Goal: Task Accomplishment & Management: Use online tool/utility

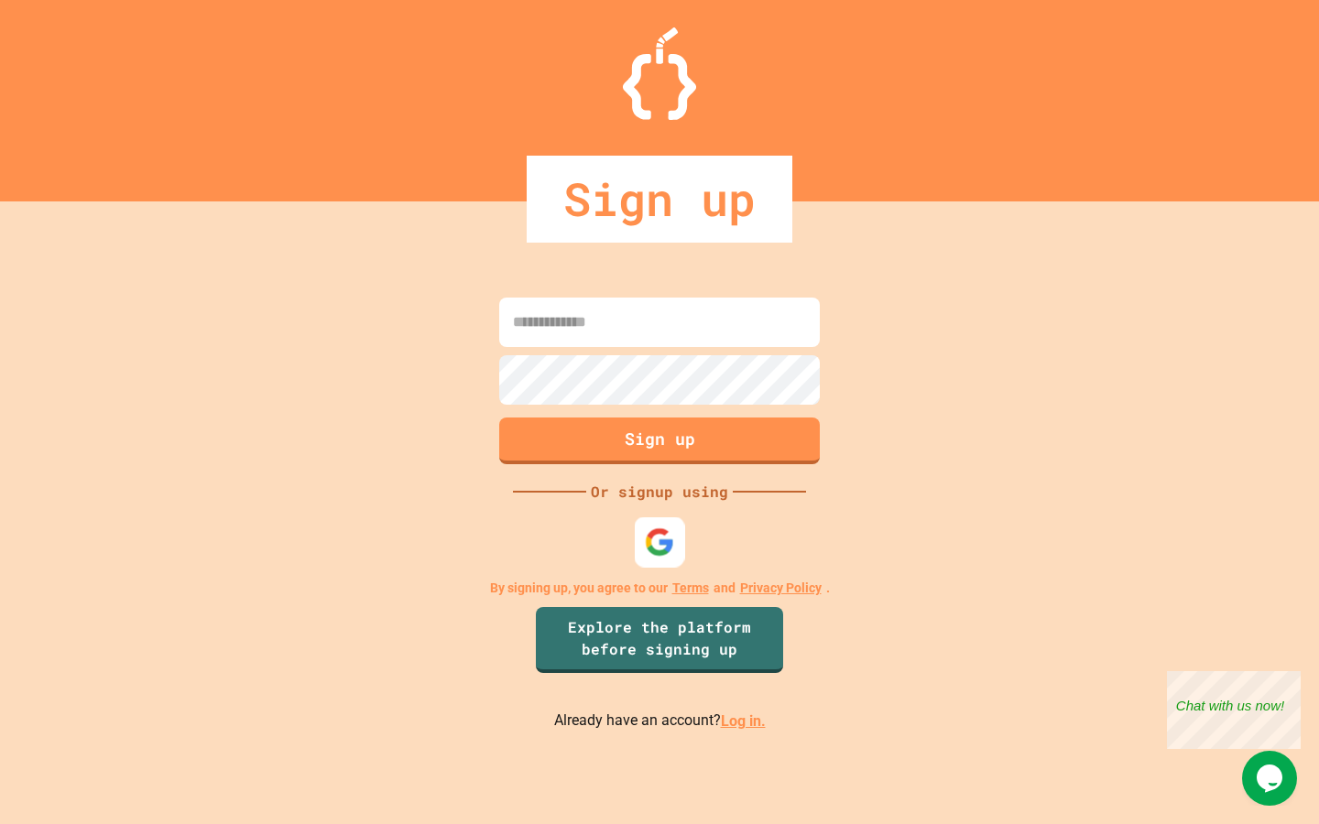
click at [667, 557] on div at bounding box center [660, 543] width 50 height 50
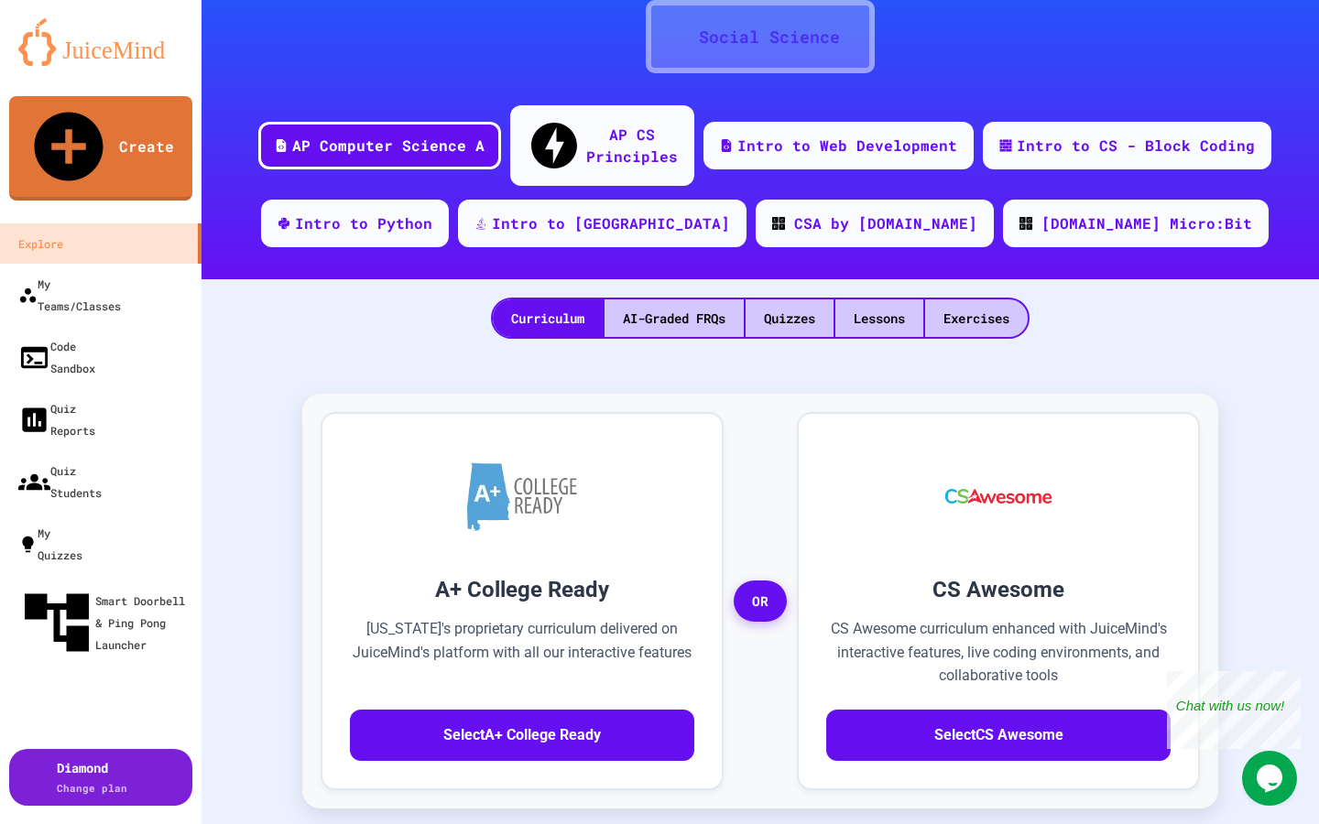
scroll to position [158, 0]
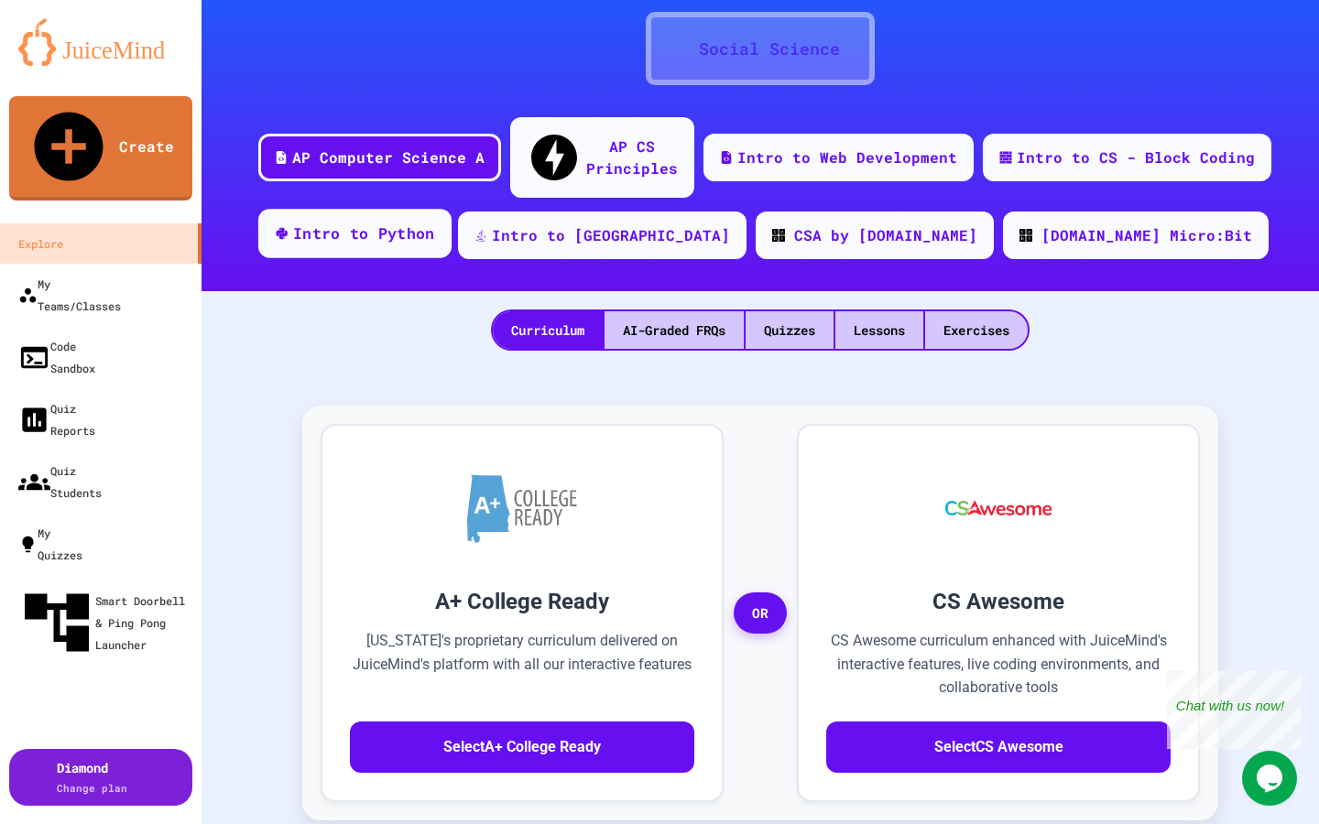
click at [452, 209] on div "Intro to Python" at bounding box center [354, 233] width 193 height 49
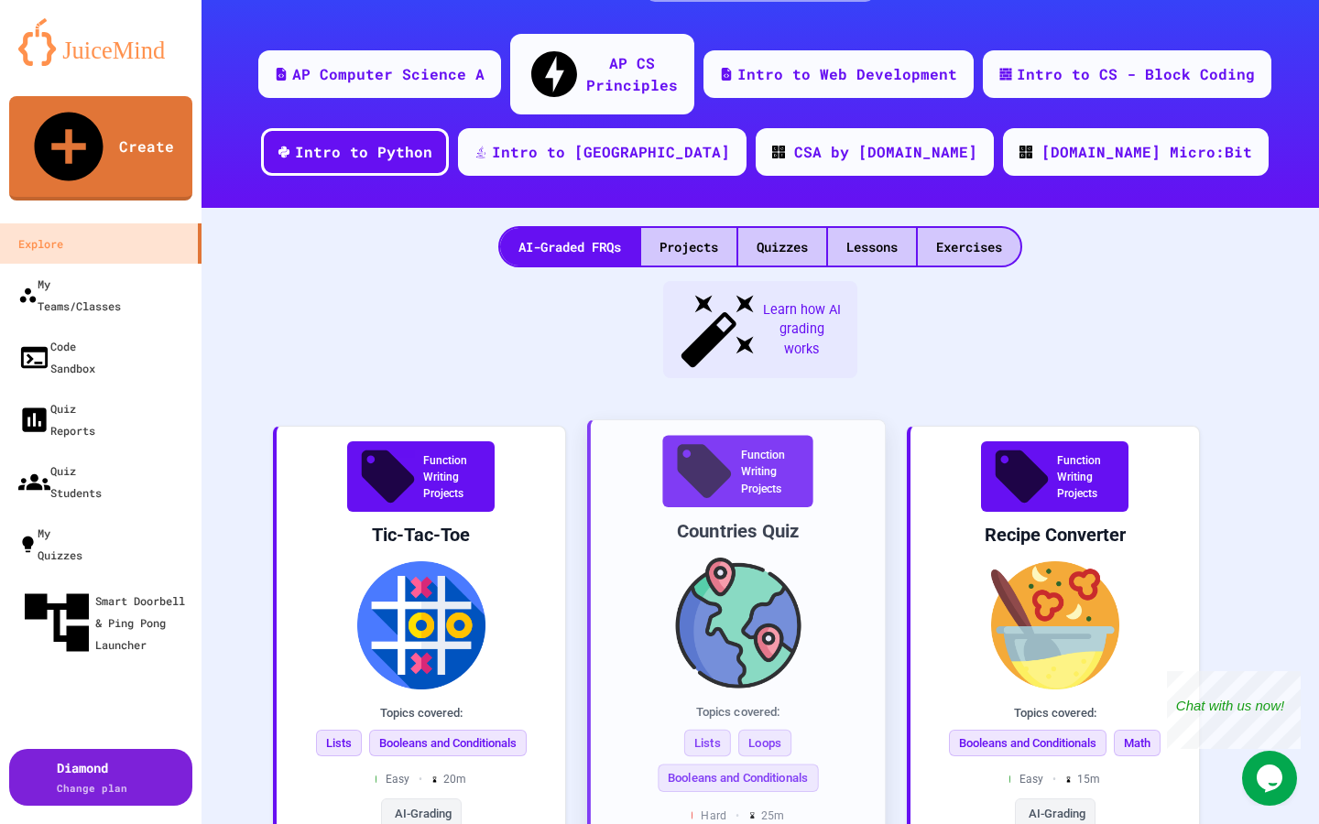
scroll to position [192, 0]
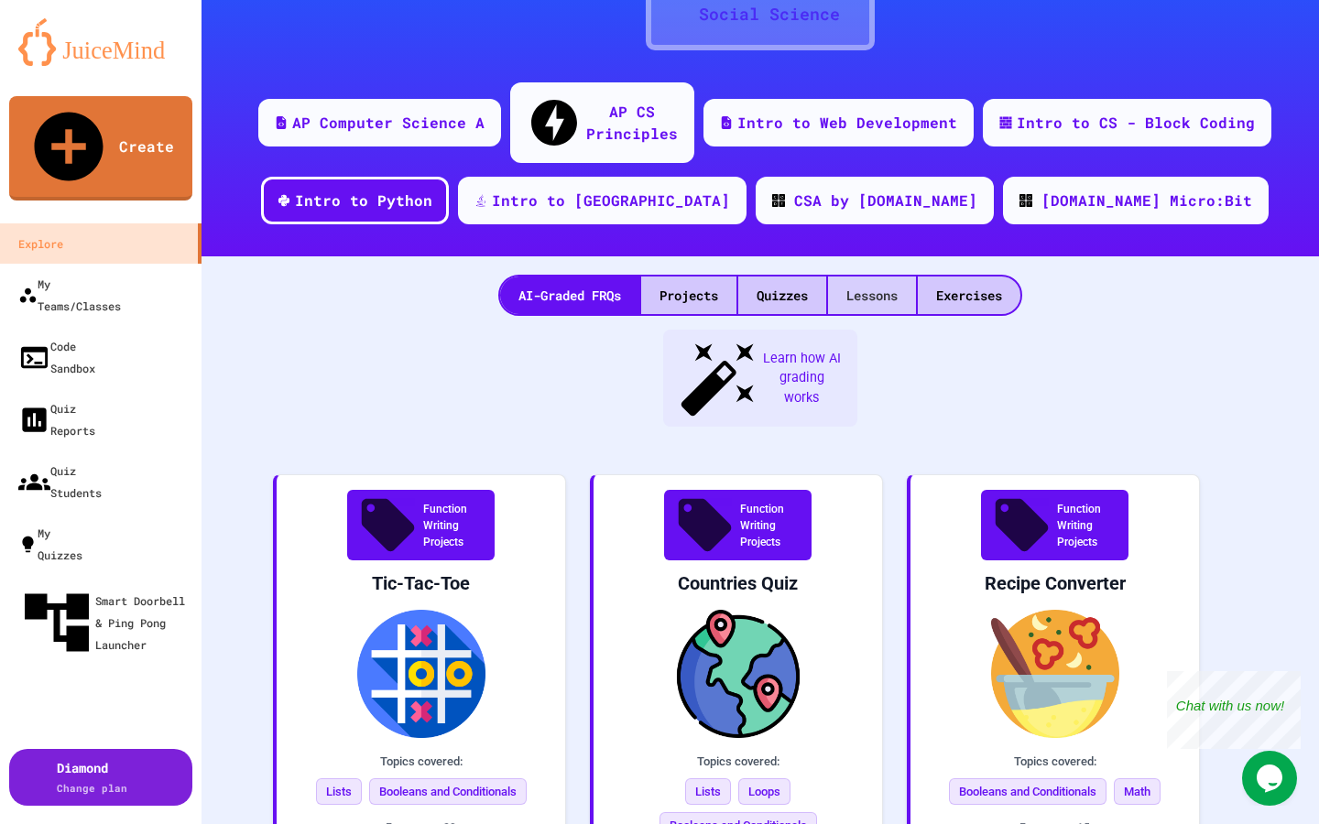
click at [879, 277] on div "Lessons" at bounding box center [872, 296] width 88 height 38
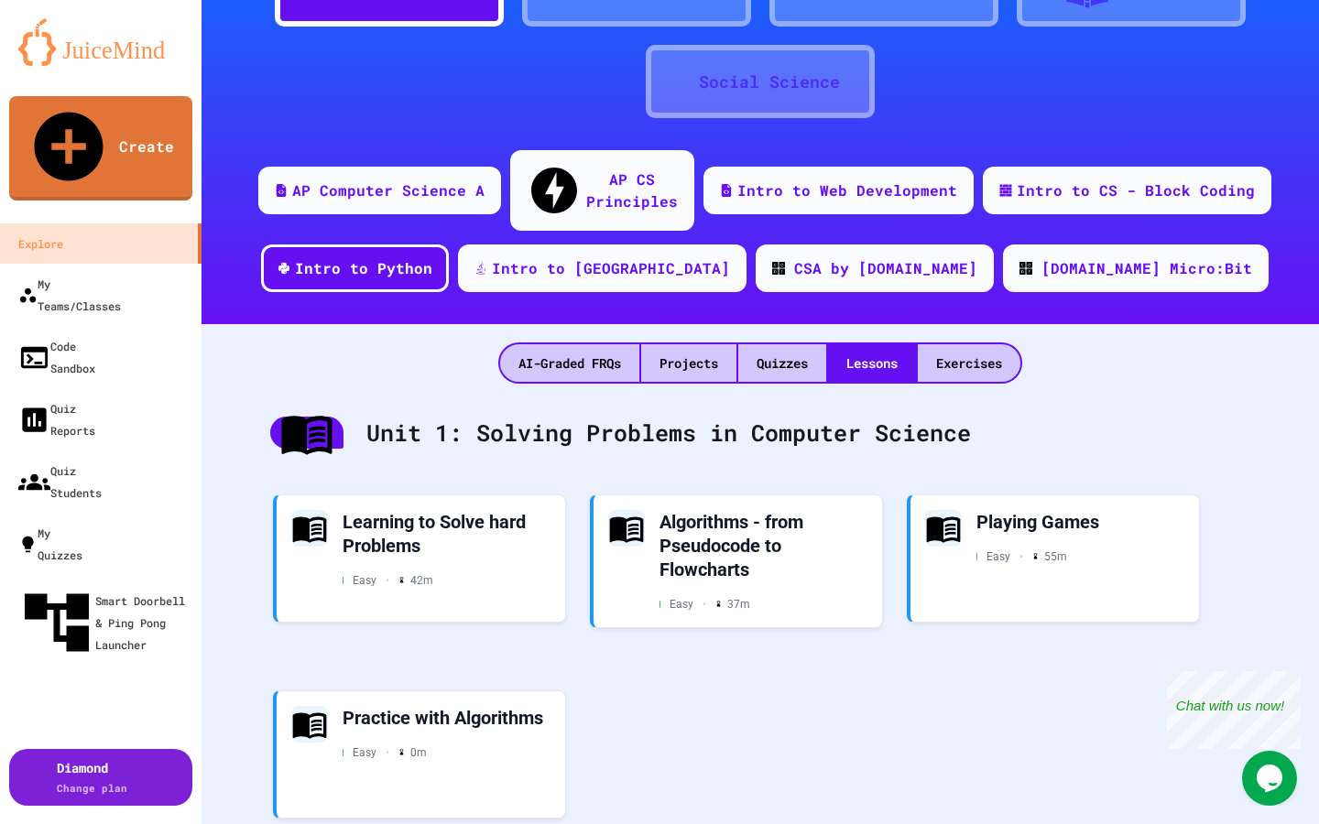
scroll to position [227, 0]
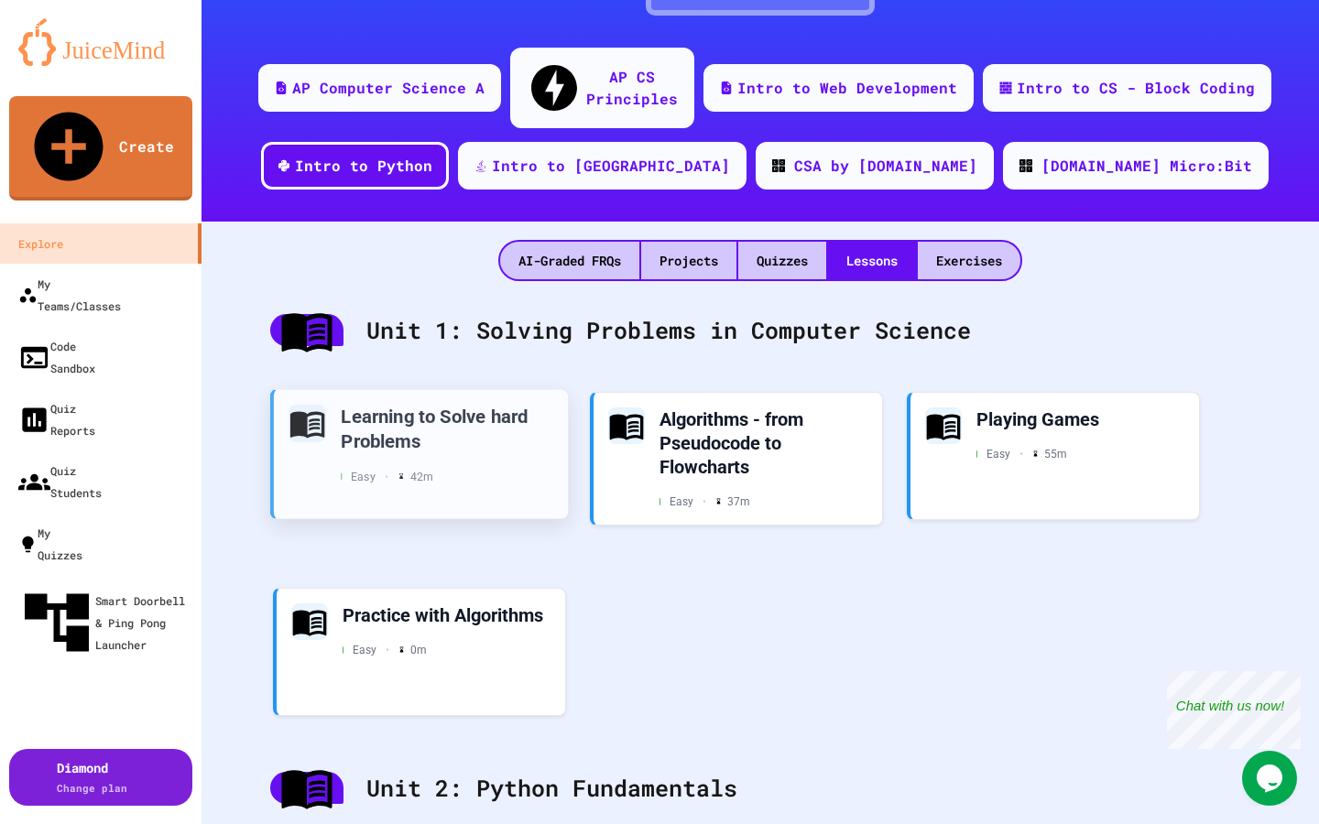
click at [420, 404] on div "Learning to Solve hard Problems" at bounding box center [447, 428] width 213 height 49
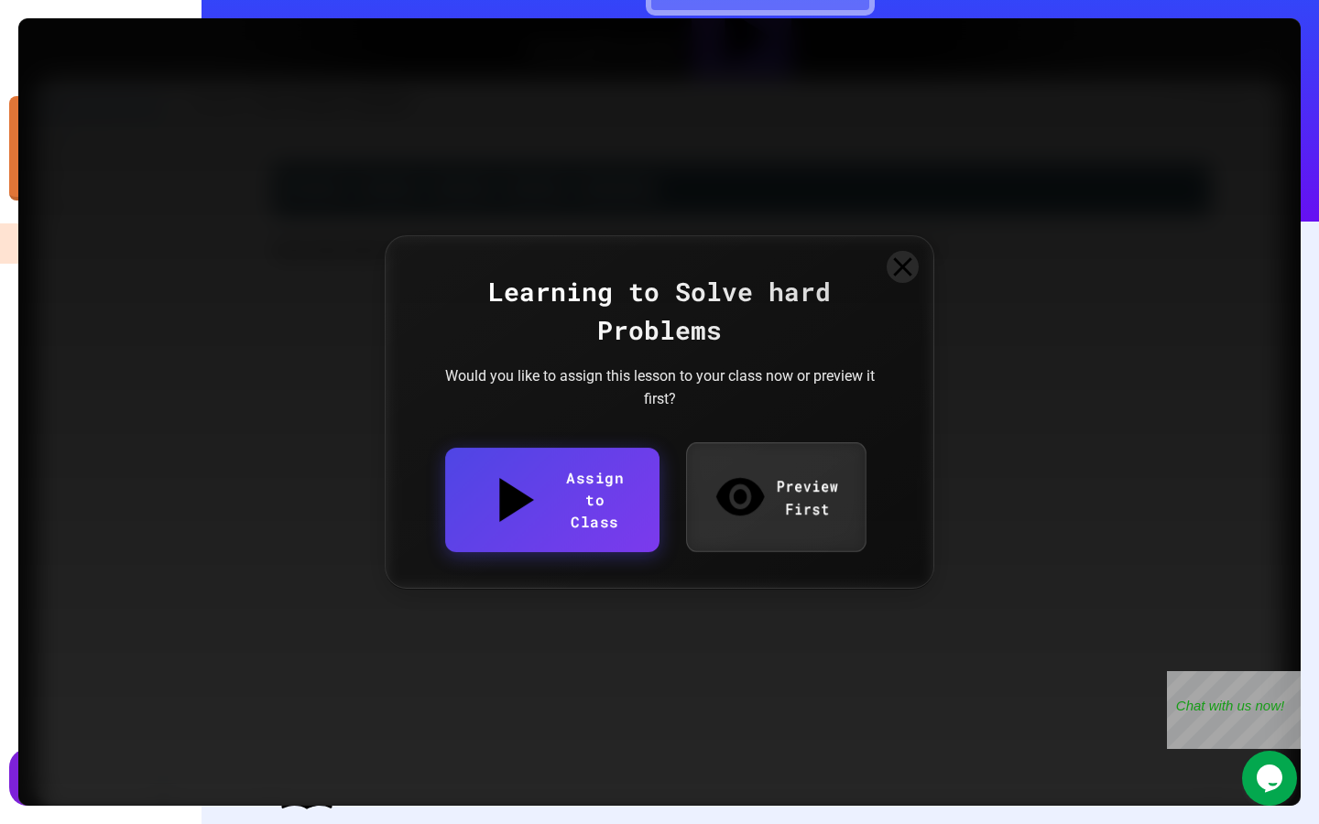
click at [763, 501] on link "Preview First" at bounding box center [776, 496] width 180 height 109
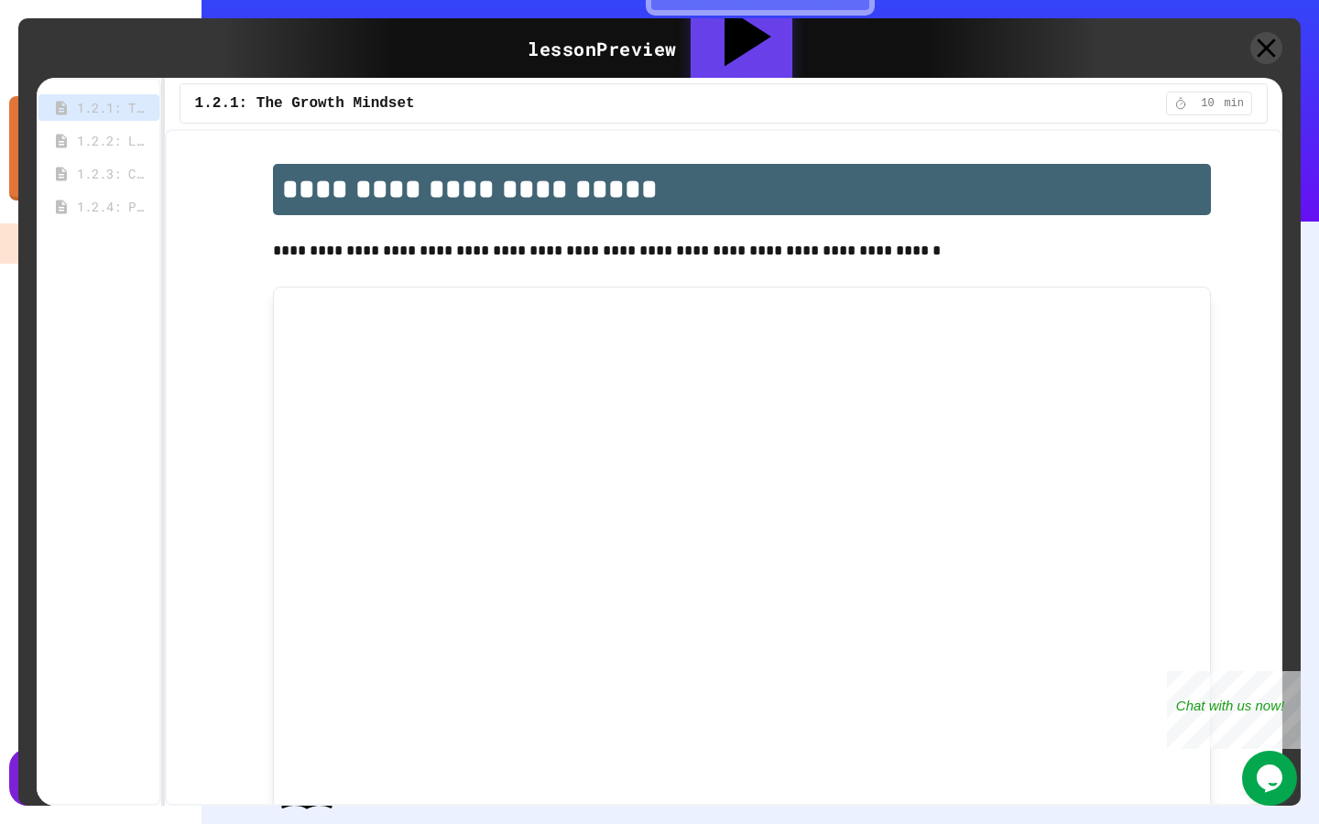
click at [780, 53] on div "Assign to Class" at bounding box center [742, 47] width 102 height 125
click at [562, 454] on body "We are updating our servers at 7PM EST [DATE]. [PERSON_NAME] should continue to…" at bounding box center [659, 412] width 1319 height 824
type input "**********"
